Goal: Task Accomplishment & Management: Manage account settings

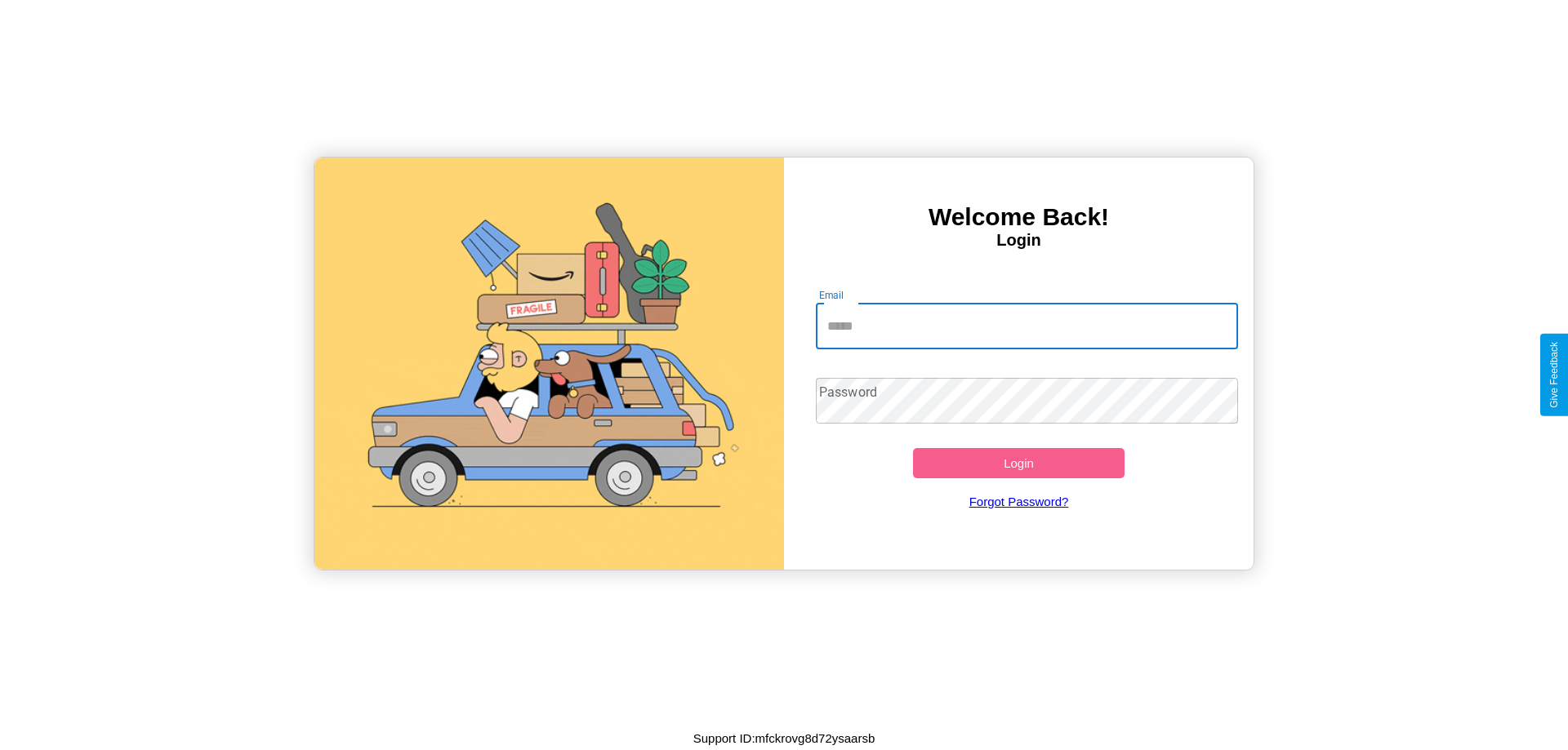
click at [1026, 326] on input "Email" at bounding box center [1027, 326] width 423 height 45
type input "**********"
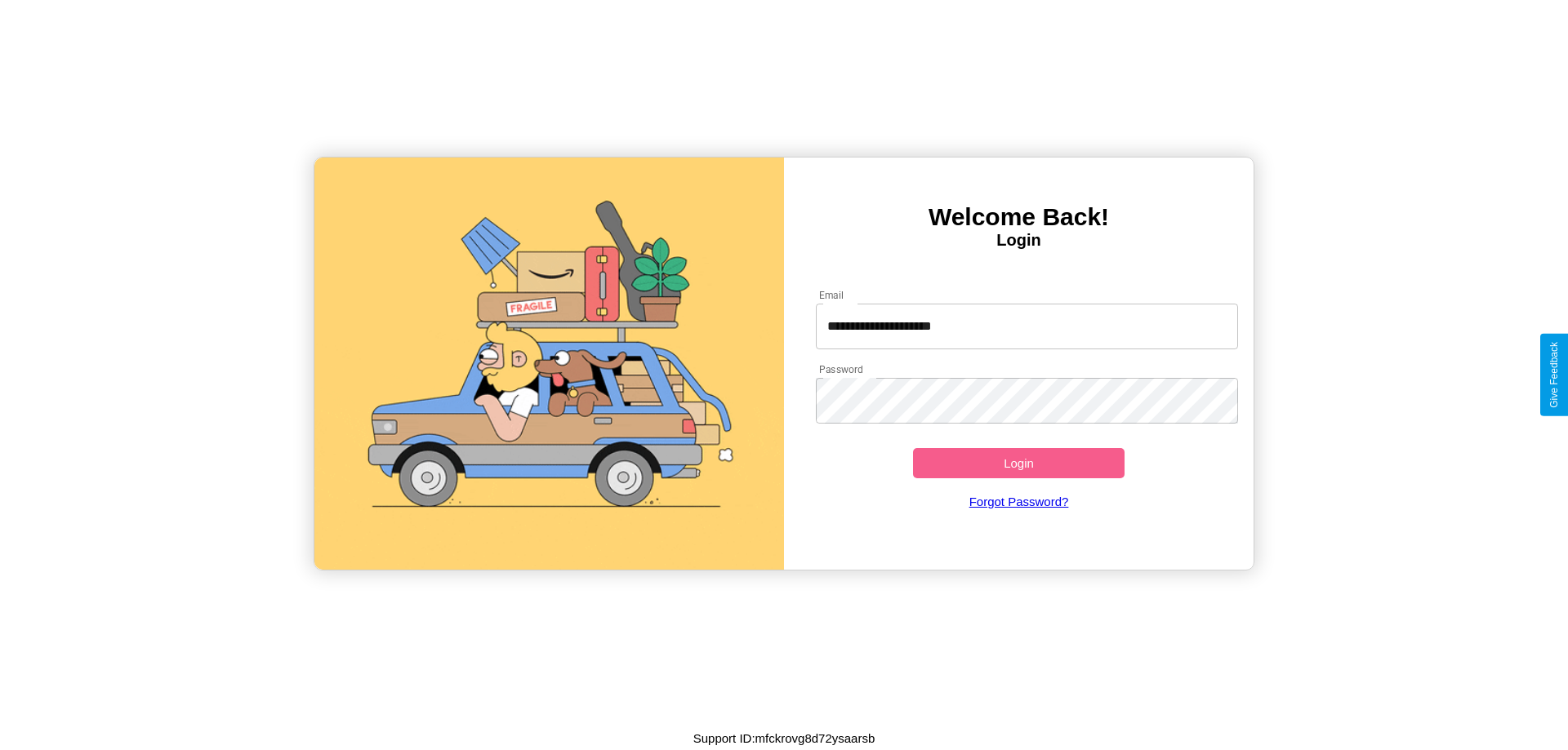
click at [1019, 463] on button "Login" at bounding box center [1019, 463] width 211 height 31
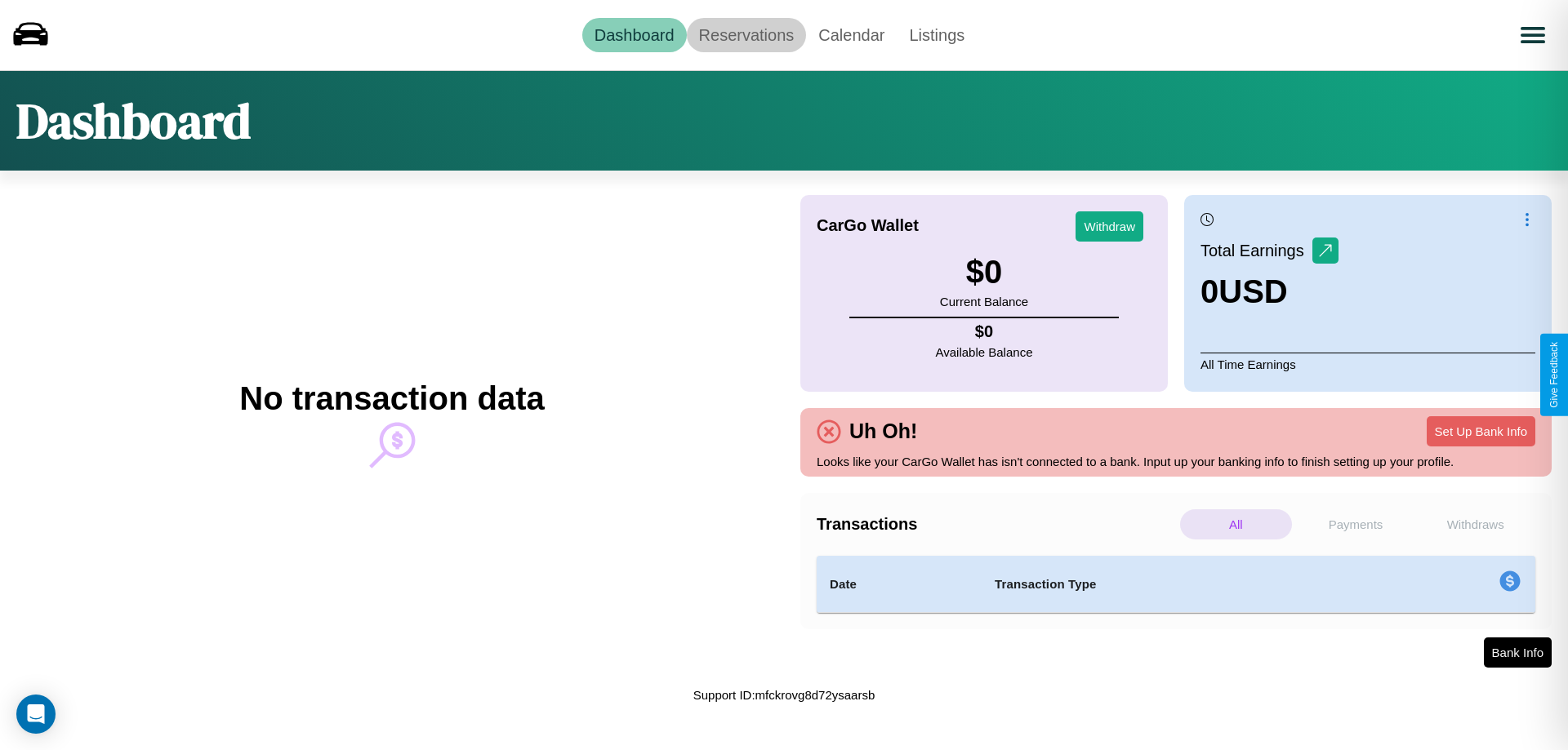
click at [746, 34] on link "Reservations" at bounding box center [747, 34] width 120 height 34
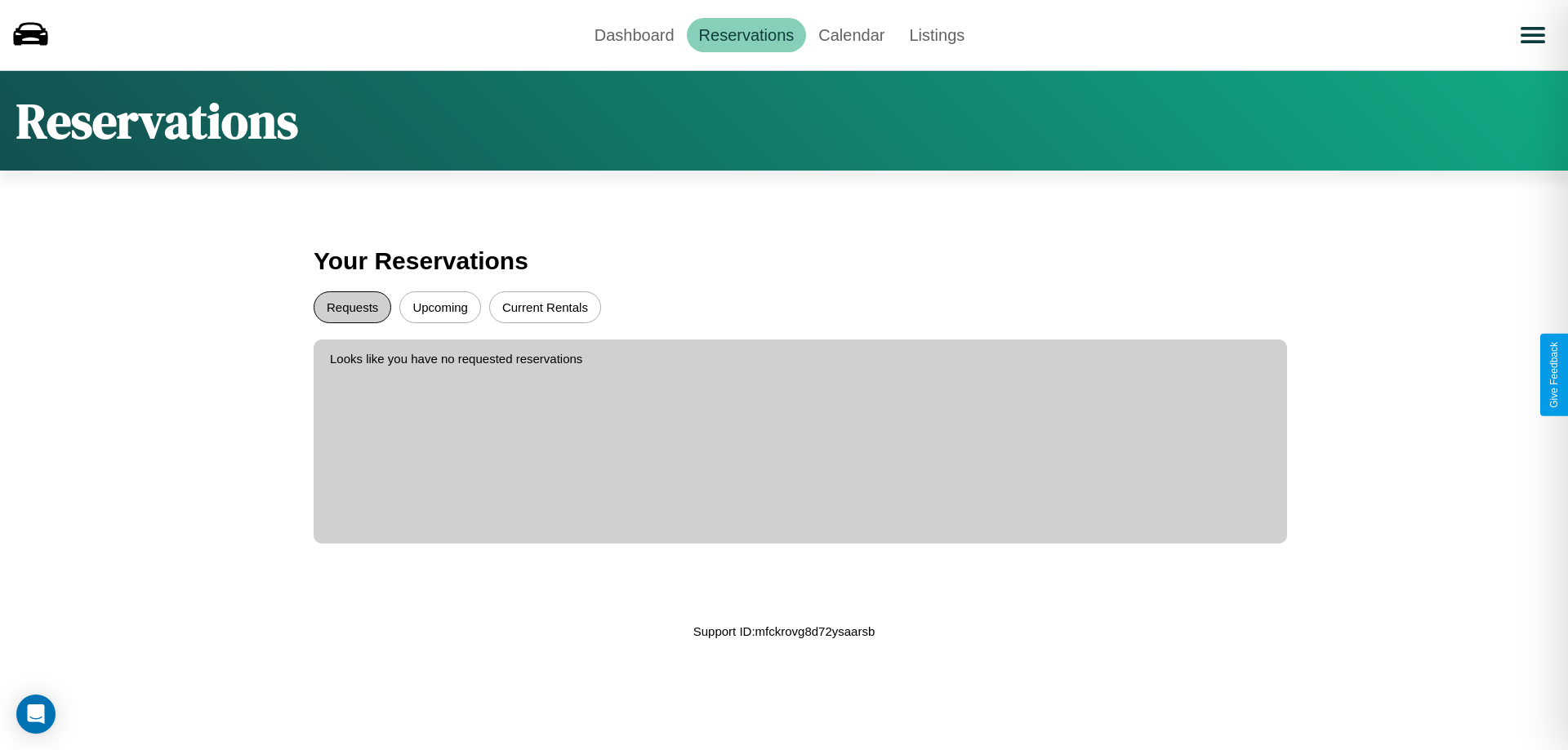
click at [352, 307] on button "Requests" at bounding box center [353, 307] width 78 height 31
click at [545, 307] on button "Current Rentals" at bounding box center [545, 307] width 112 height 31
